Goal: Information Seeking & Learning: Learn about a topic

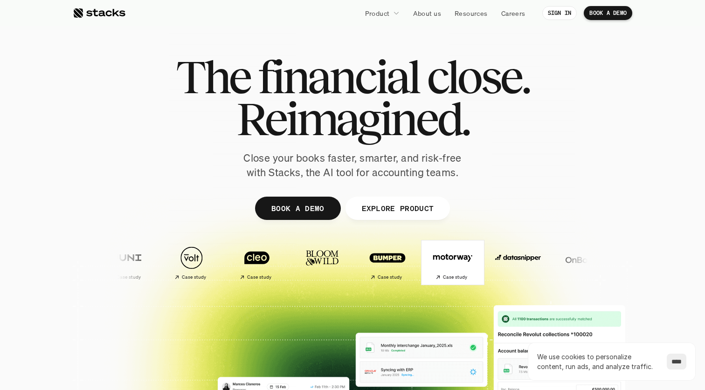
click at [385, 275] on h2 "Case study" at bounding box center [386, 278] width 25 height 6
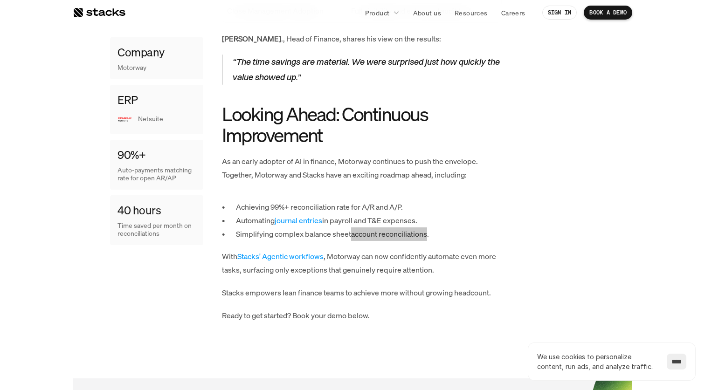
scroll to position [1165, 0]
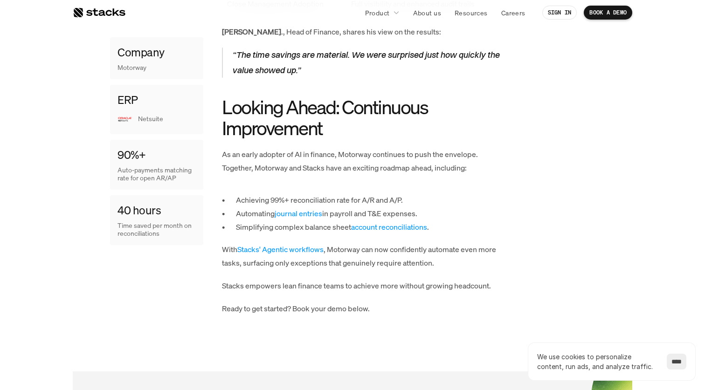
click at [458, 207] on p "Automating journal entries in payroll and T&E expenses." at bounding box center [369, 214] width 266 height 14
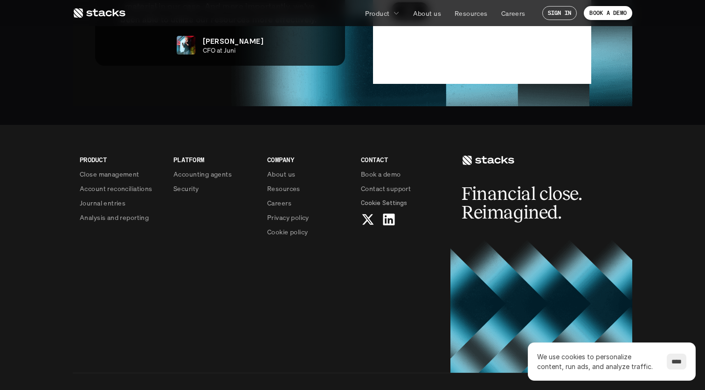
scroll to position [2275, 0]
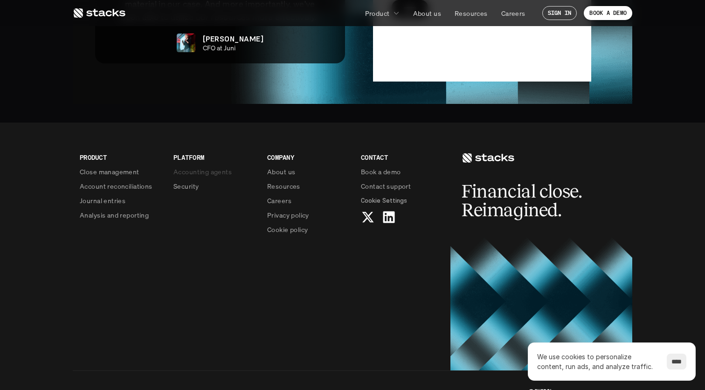
click at [213, 167] on p "Accounting agents" at bounding box center [202, 172] width 58 height 10
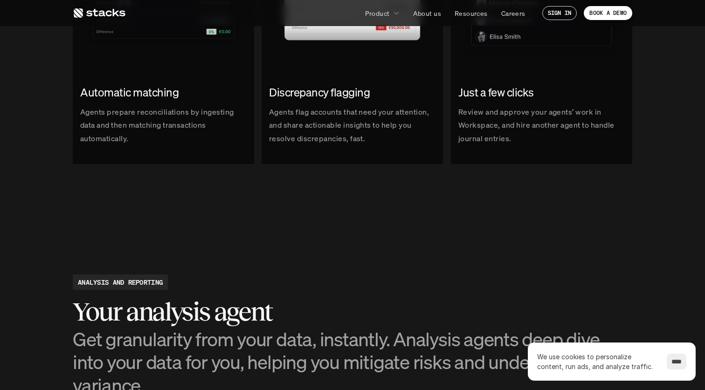
scroll to position [1277, 0]
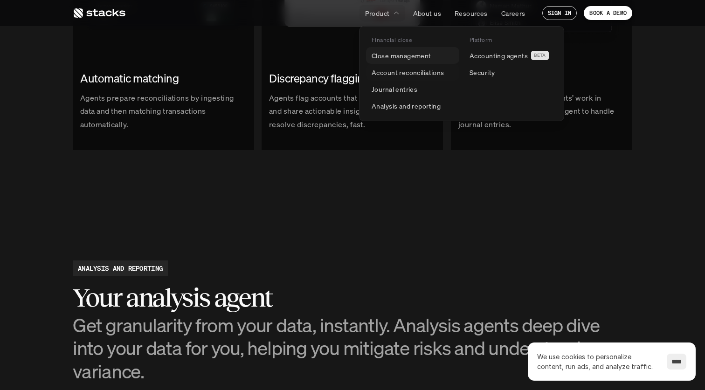
click at [408, 56] on p "Close management" at bounding box center [402, 56] width 60 height 10
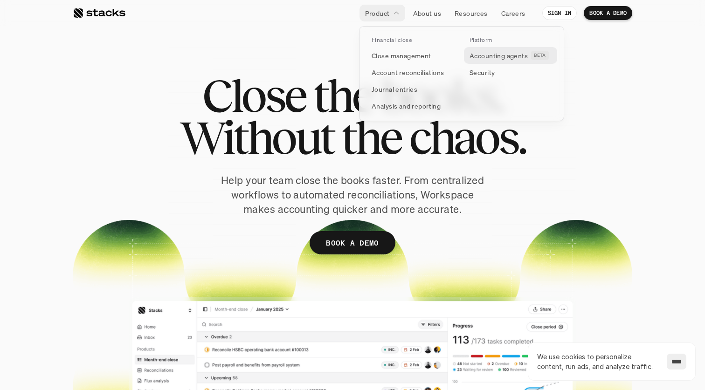
click at [495, 53] on p "Accounting agents" at bounding box center [499, 56] width 58 height 10
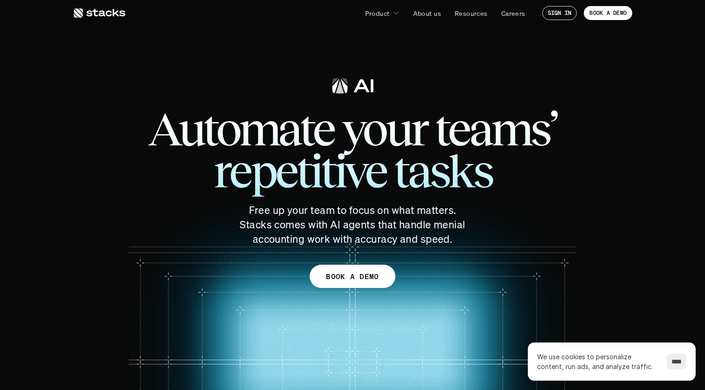
click at [105, 15] on icon at bounding box center [99, 12] width 53 height 11
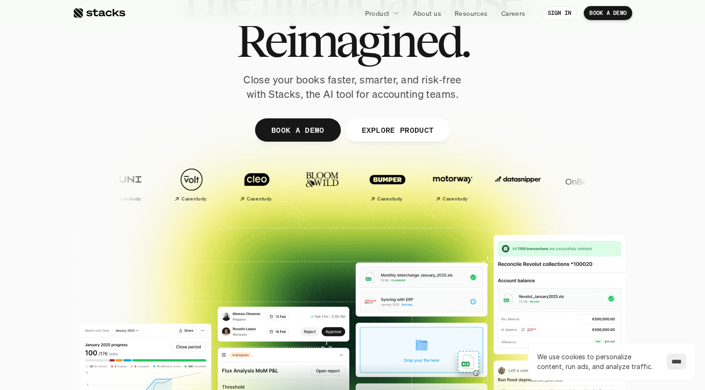
scroll to position [77, 0]
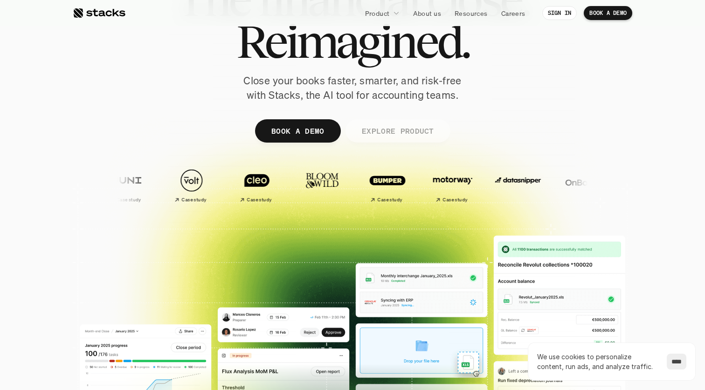
click at [409, 132] on p "EXPLORE PRODUCT" at bounding box center [397, 131] width 72 height 14
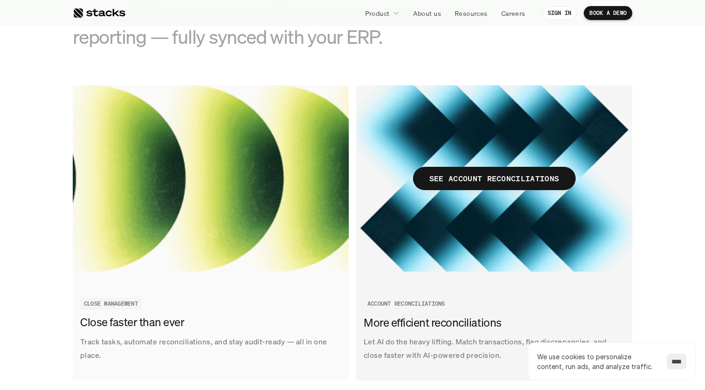
scroll to position [1041, 0]
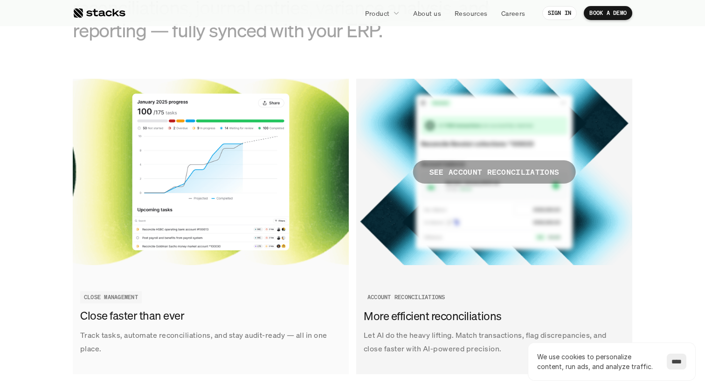
click at [491, 173] on p "SEE ACCOUNT RECONCILIATIONS" at bounding box center [495, 173] width 130 height 14
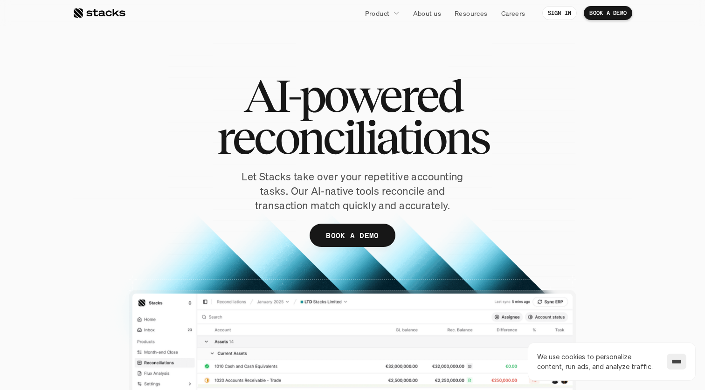
click at [83, 11] on div at bounding box center [99, 12] width 53 height 11
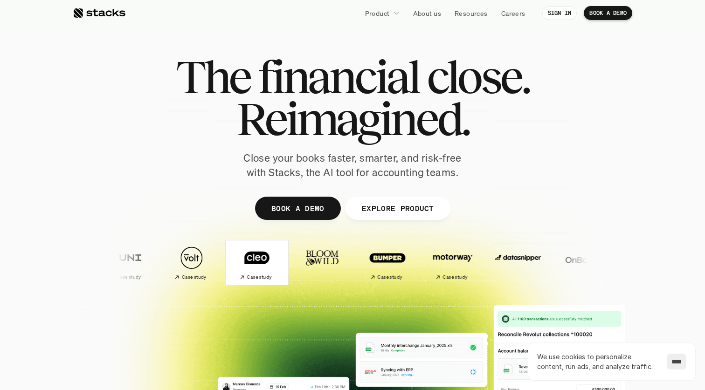
click at [247, 276] on h2 "Case study" at bounding box center [259, 278] width 25 height 6
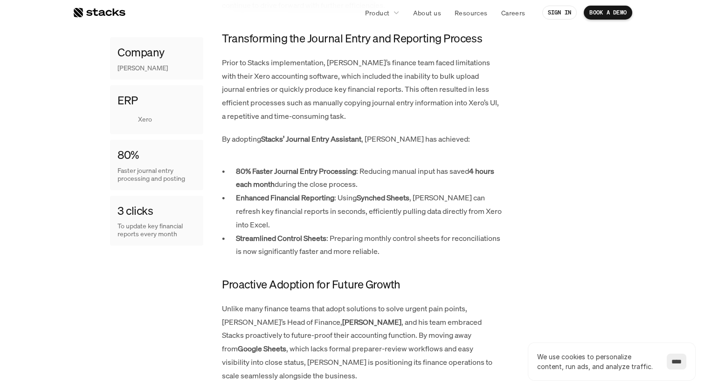
scroll to position [586, 0]
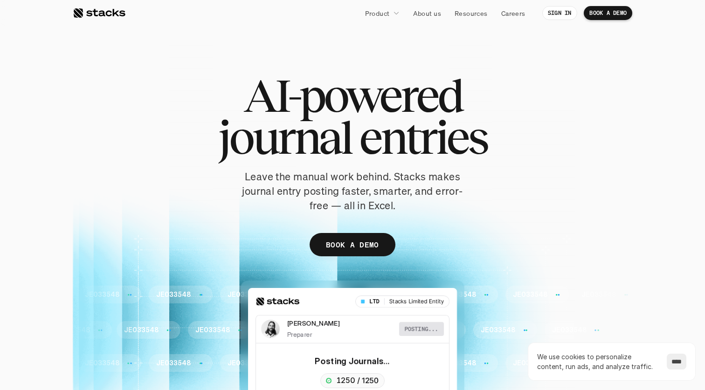
click at [98, 9] on div at bounding box center [99, 12] width 53 height 11
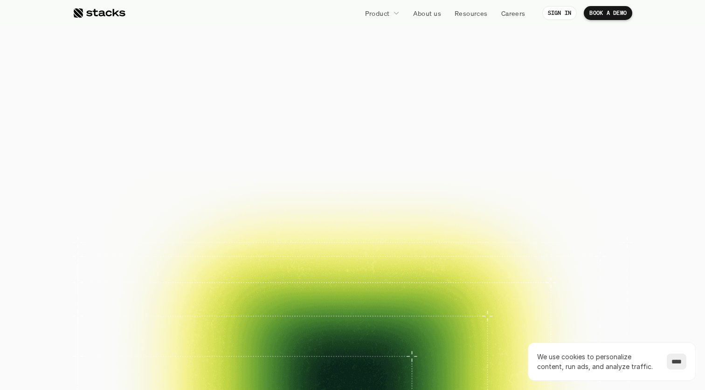
scroll to position [28, 0]
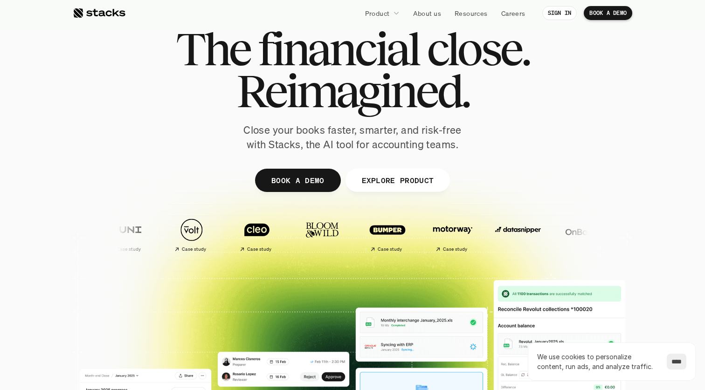
click at [182, 247] on h2 "Case study" at bounding box center [194, 250] width 25 height 6
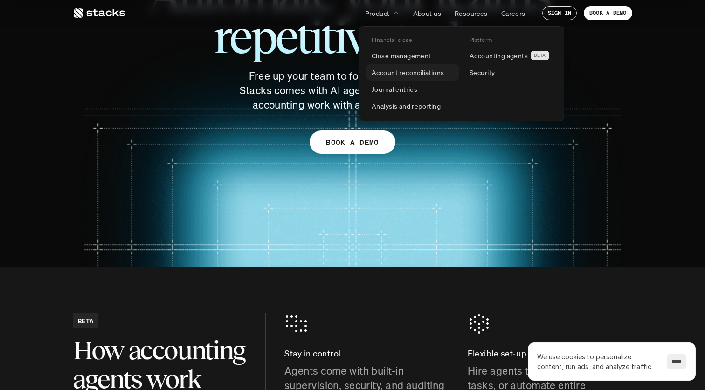
scroll to position [123, 0]
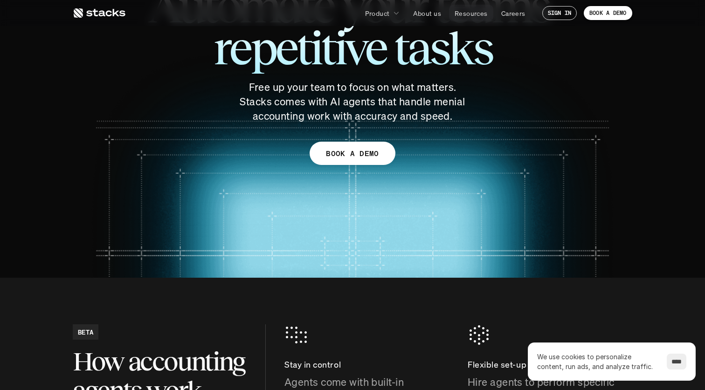
click at [470, 14] on p "Resources" at bounding box center [471, 13] width 33 height 10
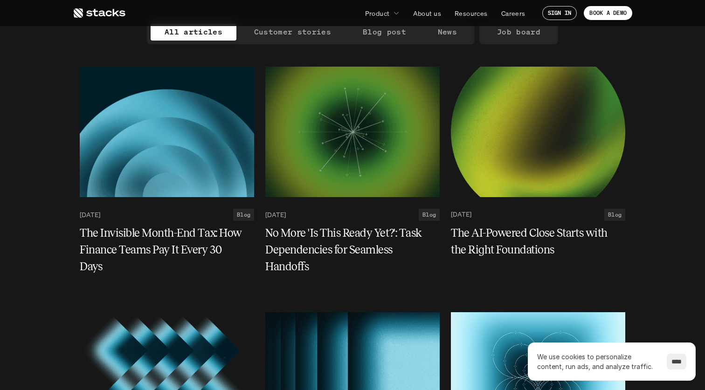
scroll to position [105, 0]
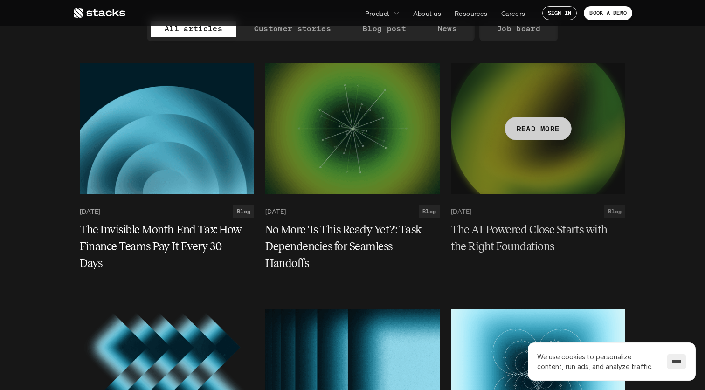
click at [499, 249] on h5 "The AI-Powered Close Starts with the Right Foundations" at bounding box center [532, 239] width 163 height 34
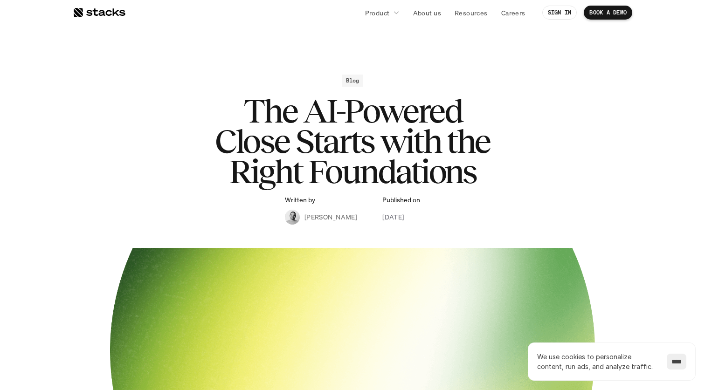
scroll to position [20, 0]
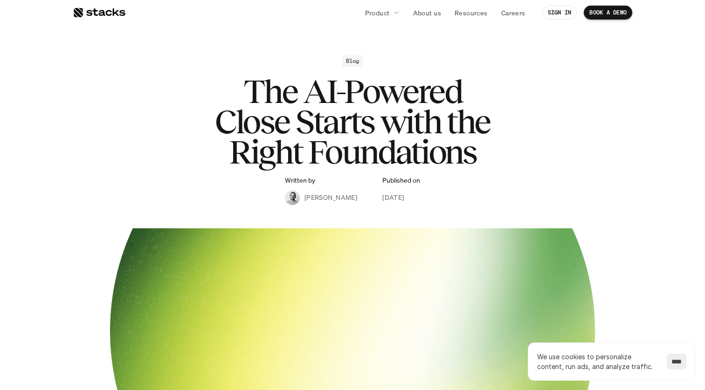
click at [290, 199] on img at bounding box center [292, 197] width 15 height 15
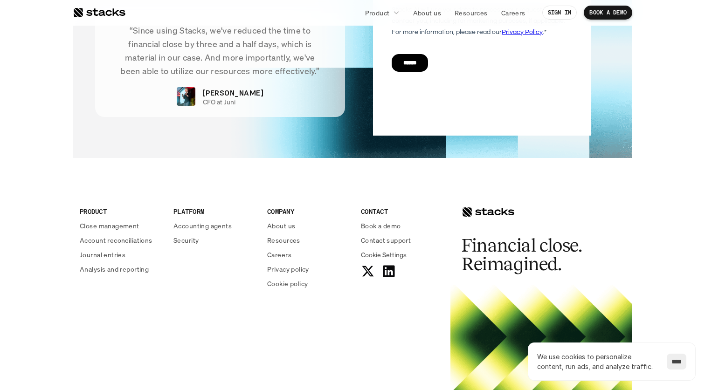
scroll to position [2134, 0]
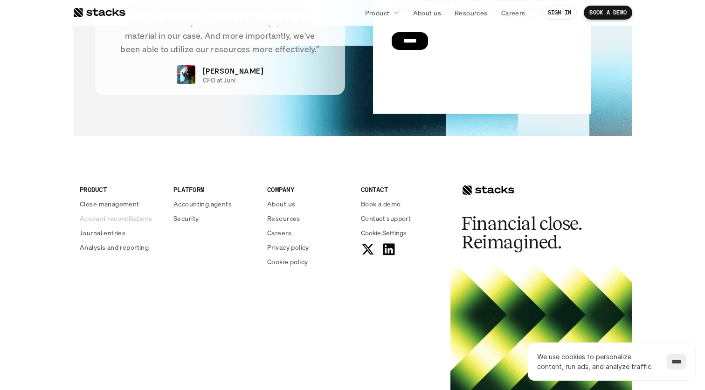
click at [118, 214] on p "Account reconciliations" at bounding box center [116, 219] width 73 height 10
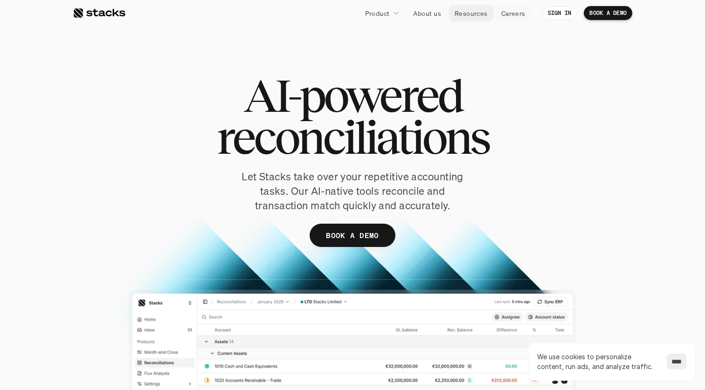
click at [464, 17] on p "Resources" at bounding box center [471, 13] width 33 height 10
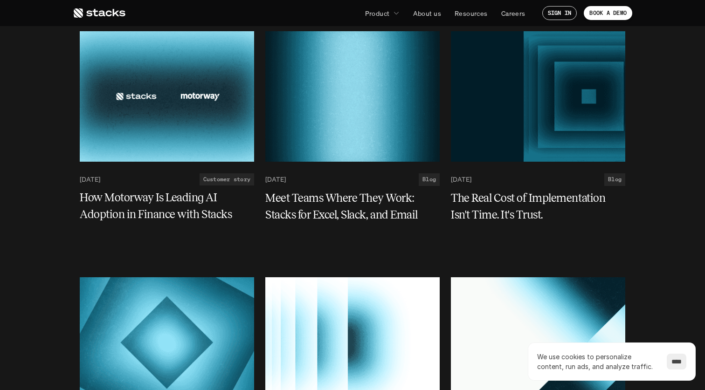
scroll to position [1126, 0]
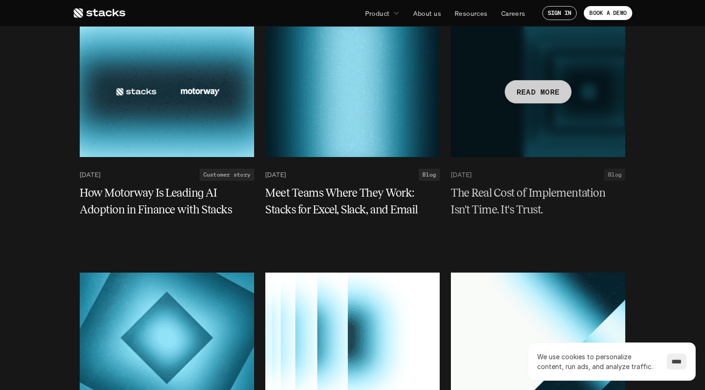
click at [497, 194] on h5 "The Real Cost of Implementation Isn't Time. It's Trust." at bounding box center [532, 202] width 163 height 34
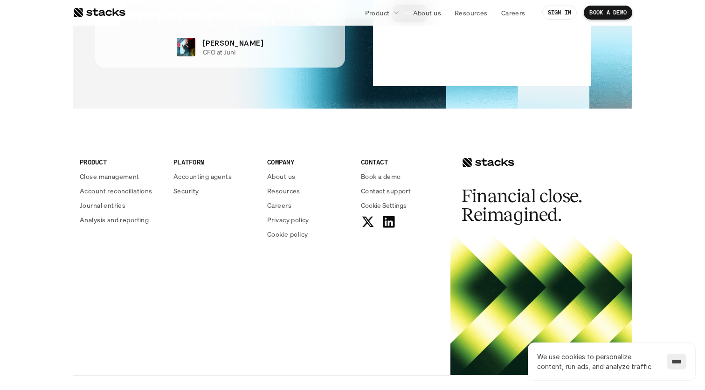
scroll to position [1903, 0]
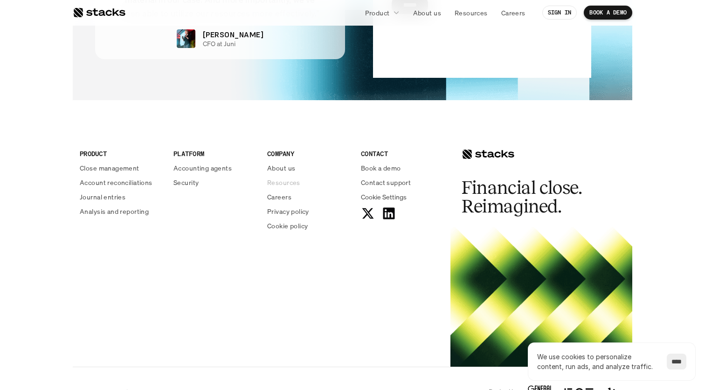
click at [287, 183] on p "Resources" at bounding box center [283, 183] width 33 height 10
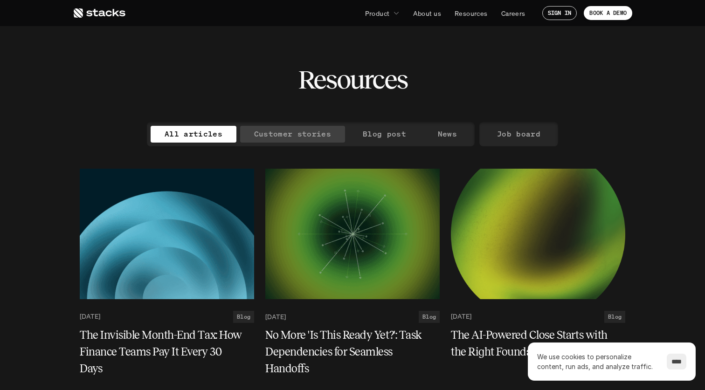
click at [315, 135] on p "Customer stories" at bounding box center [292, 134] width 77 height 14
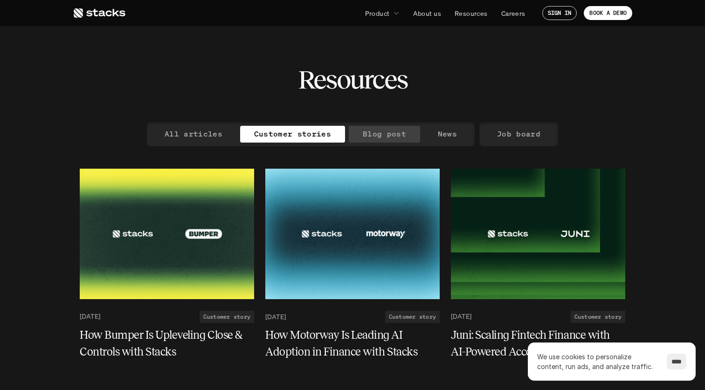
click at [389, 136] on p "Blog post" at bounding box center [384, 134] width 43 height 14
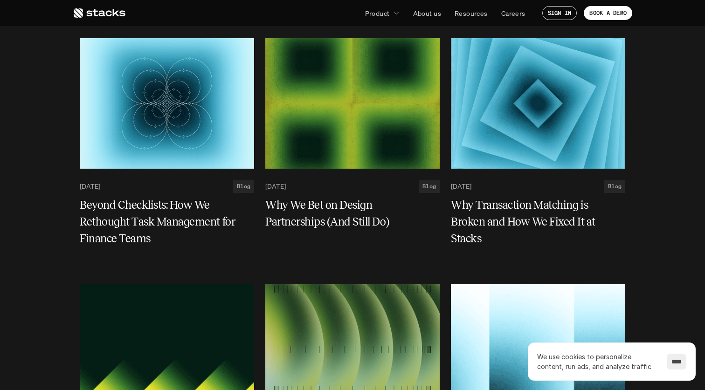
scroll to position [1879, 0]
